Goal: Find specific page/section: Find specific page/section

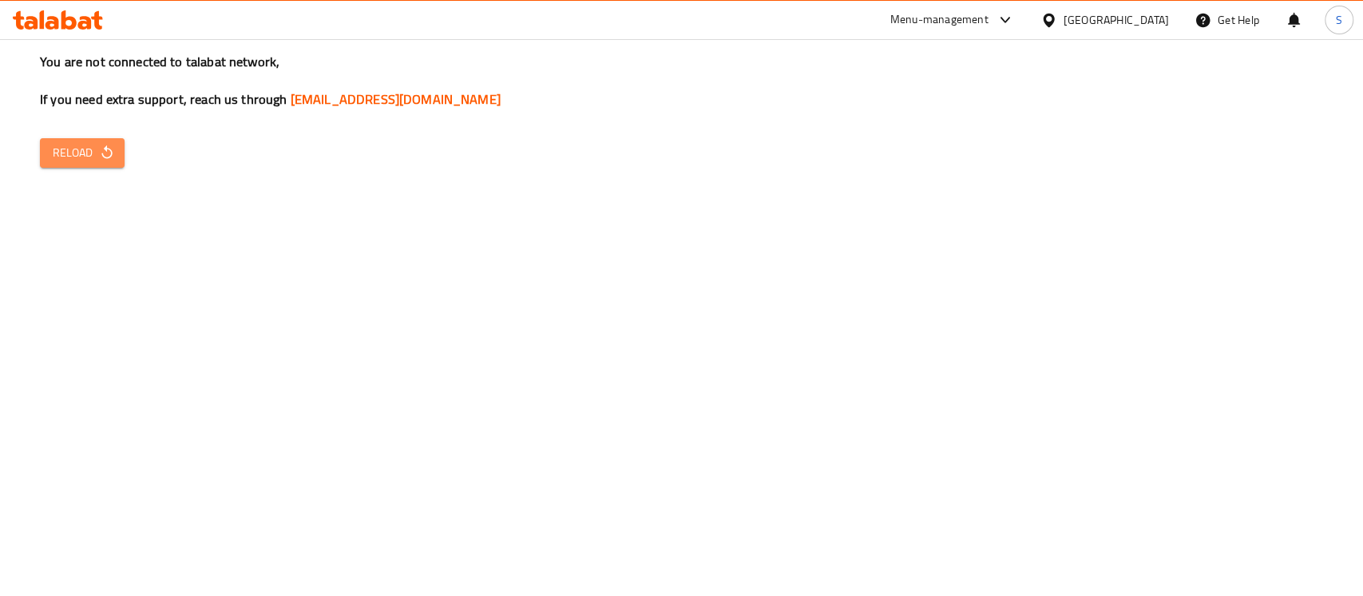
click at [80, 150] on span "Reload" at bounding box center [82, 153] width 59 height 20
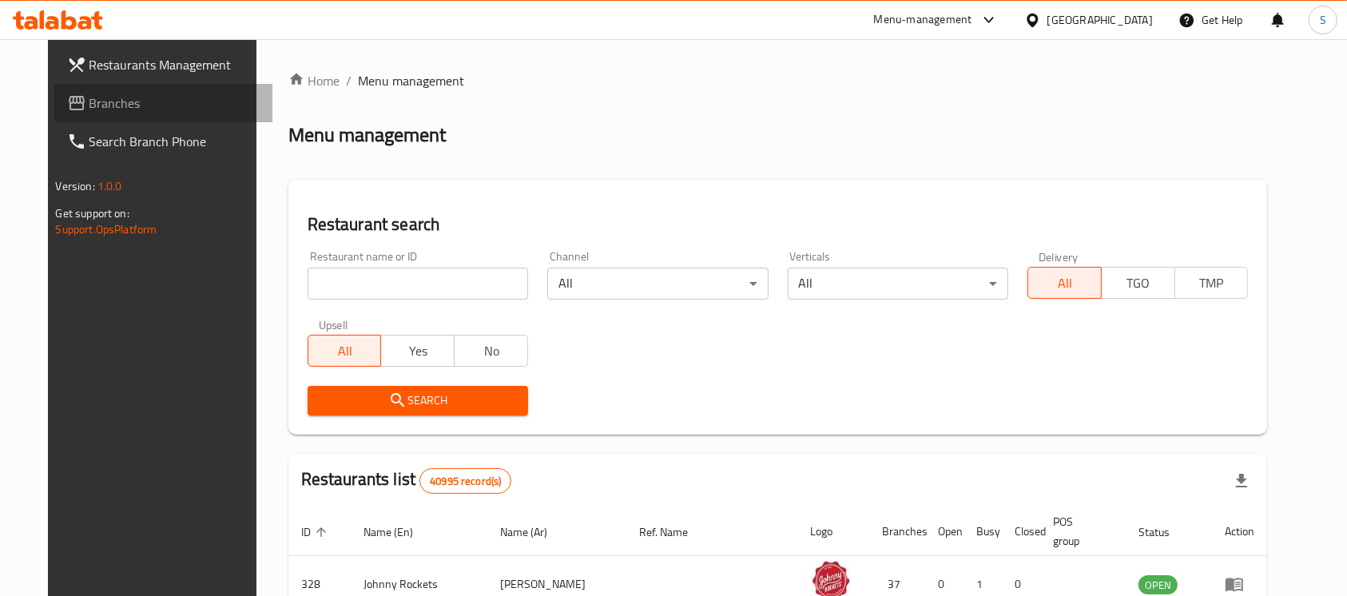
click at [121, 101] on span "Branches" at bounding box center [174, 102] width 171 height 19
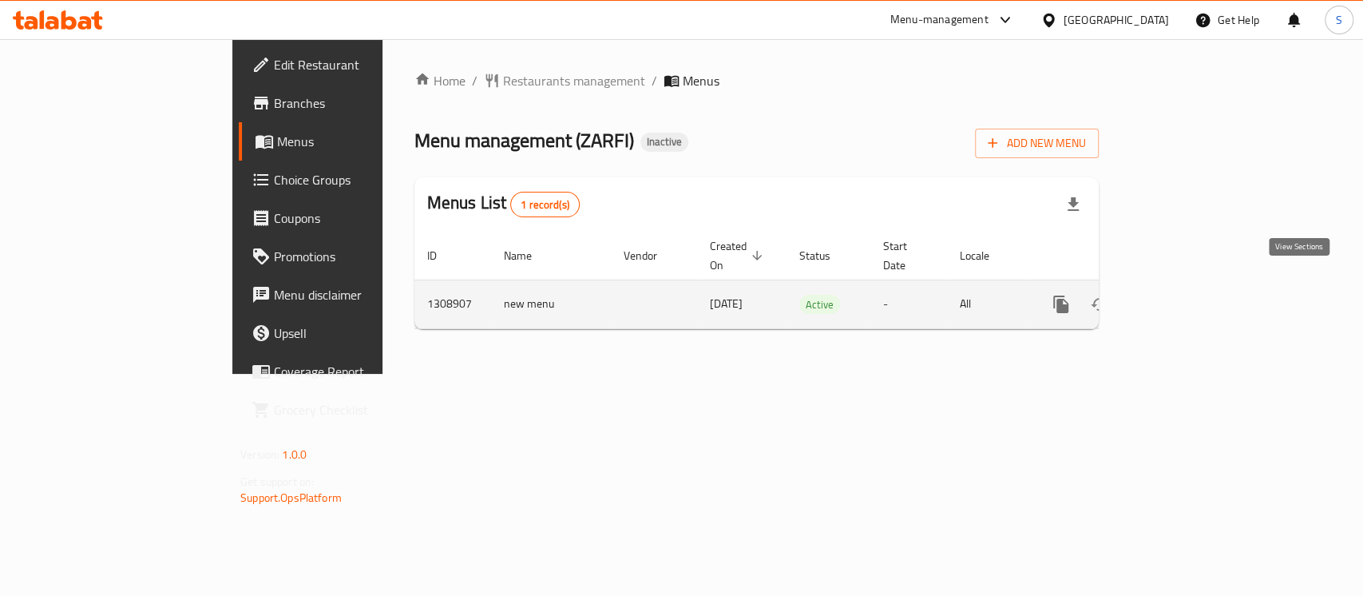
click at [1184, 297] on icon "enhanced table" at bounding box center [1176, 304] width 14 height 14
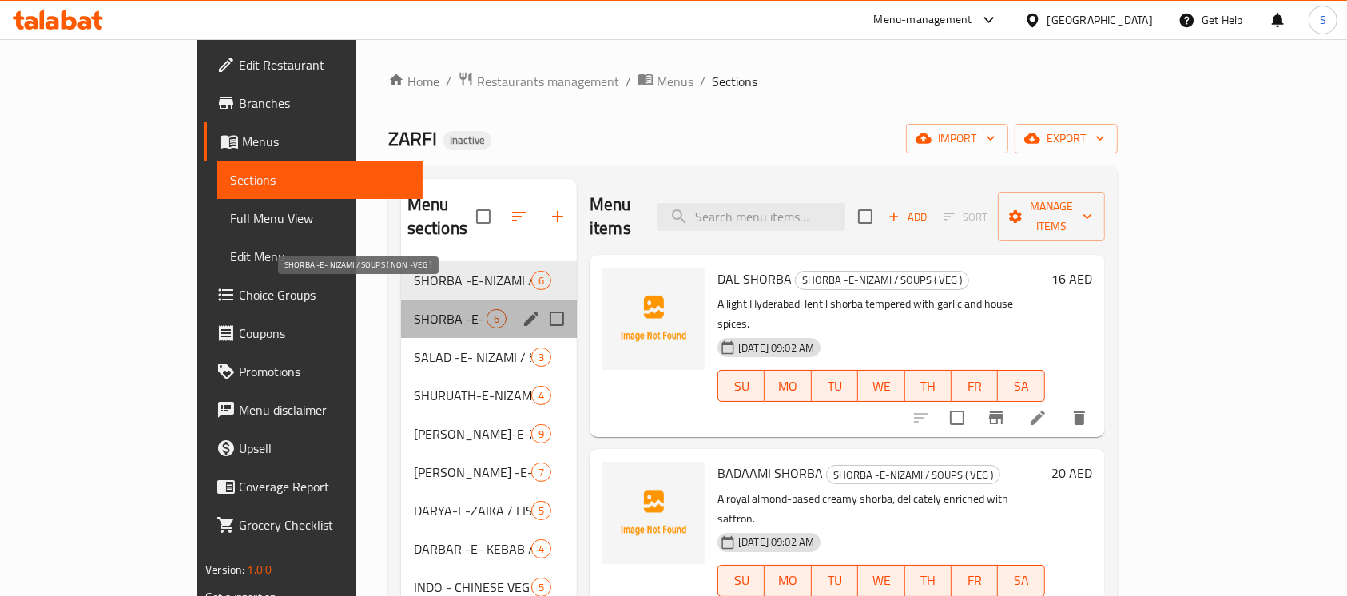
click at [414, 309] on span "SHORBA -E- NIZAMI / SOUPS ( NON -VEG )" at bounding box center [450, 318] width 73 height 19
